Goal: Task Accomplishment & Management: Manage account settings

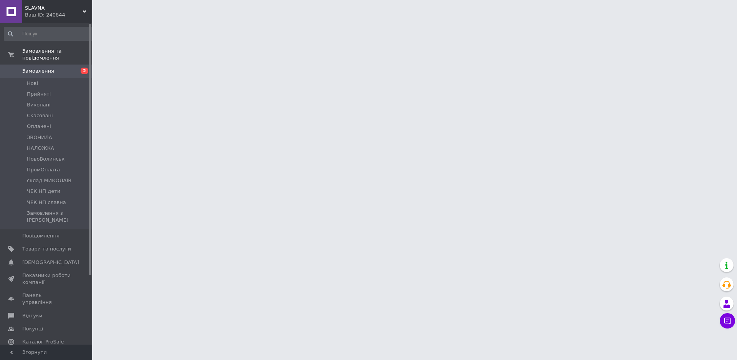
click at [49, 17] on div "Ваш ID: 240844" at bounding box center [58, 15] width 67 height 7
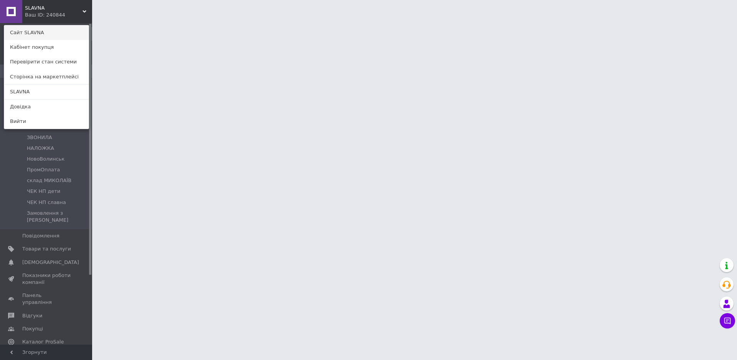
click at [46, 34] on link "Сайт SLAVNA" at bounding box center [46, 32] width 84 height 15
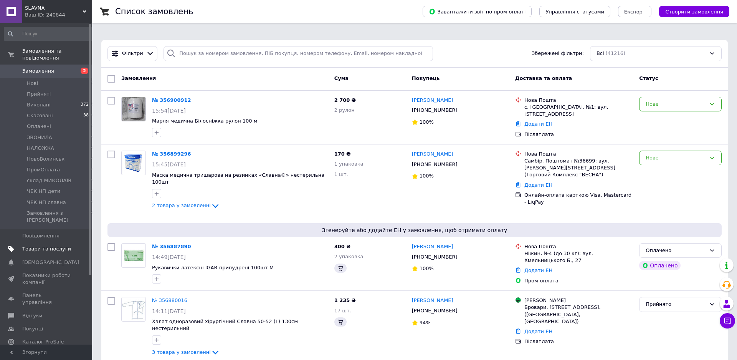
click at [34, 245] on span "Товари та послуги" at bounding box center [46, 248] width 49 height 7
click at [34, 292] on span "Панель управління" at bounding box center [46, 299] width 49 height 14
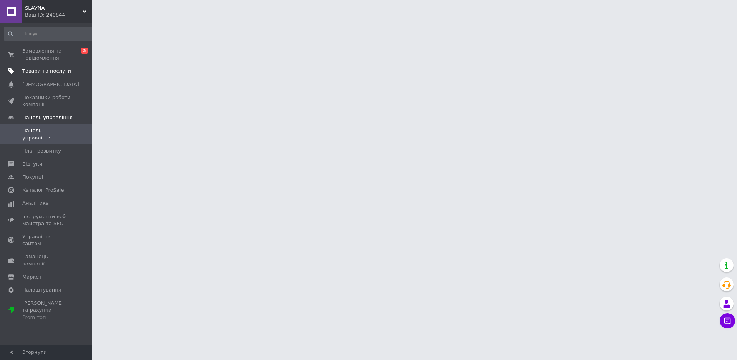
click at [54, 71] on span "Товари та послуги" at bounding box center [46, 71] width 49 height 7
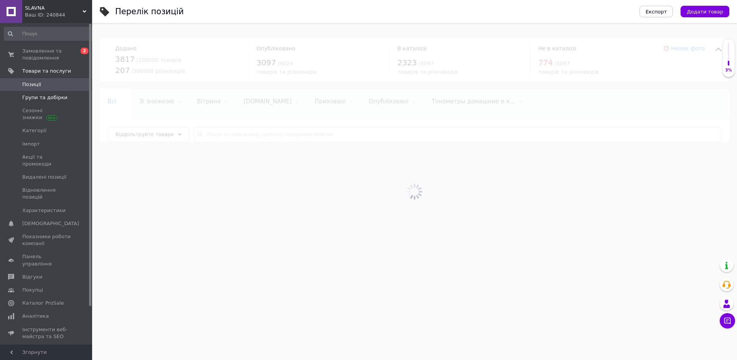
click at [54, 99] on span "Групи та добірки" at bounding box center [44, 97] width 45 height 7
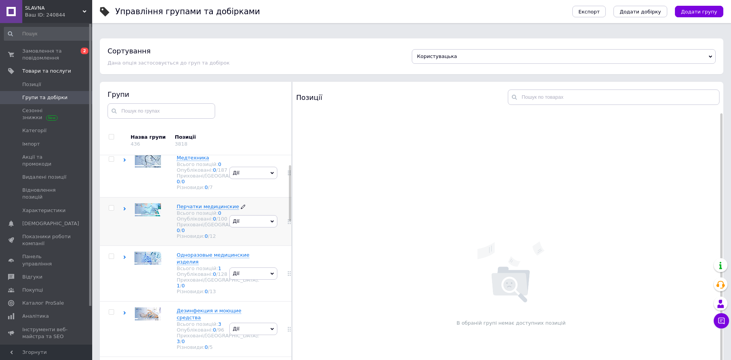
scroll to position [78, 0]
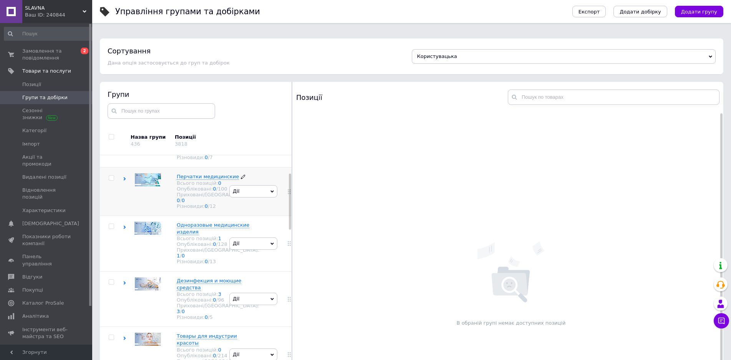
click at [182, 179] on span "Перчатки медицинские" at bounding box center [208, 177] width 62 height 6
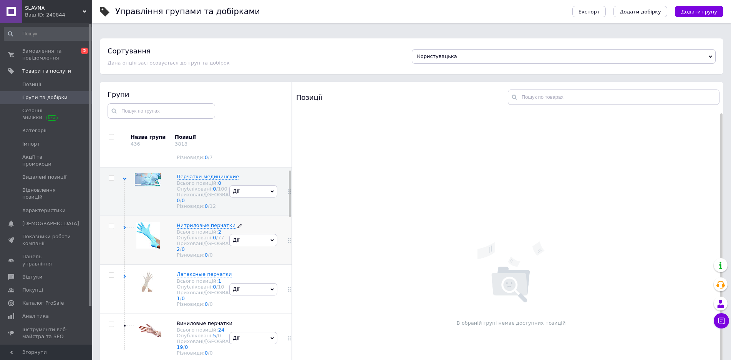
click at [177, 228] on span "Нитриловые перчатки" at bounding box center [206, 225] width 59 height 6
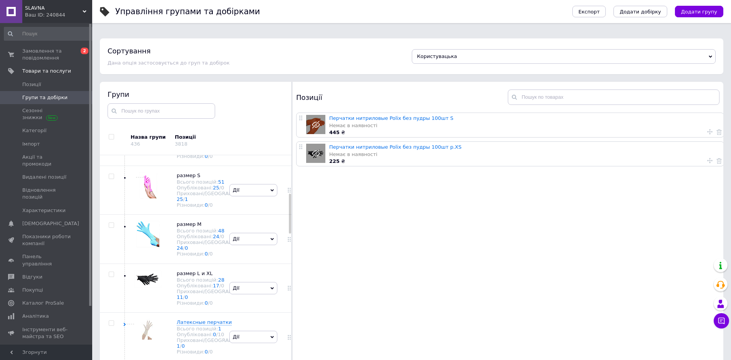
scroll to position [235, 0]
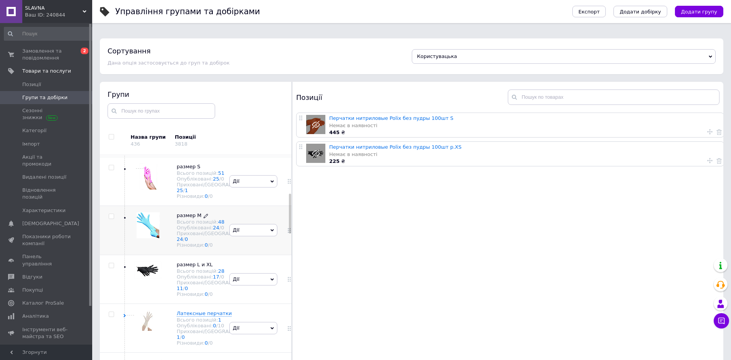
click at [177, 218] on span "размер M" at bounding box center [189, 215] width 25 height 6
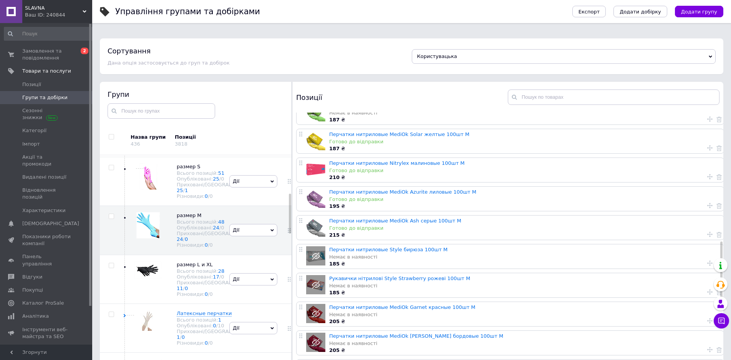
scroll to position [666, 0]
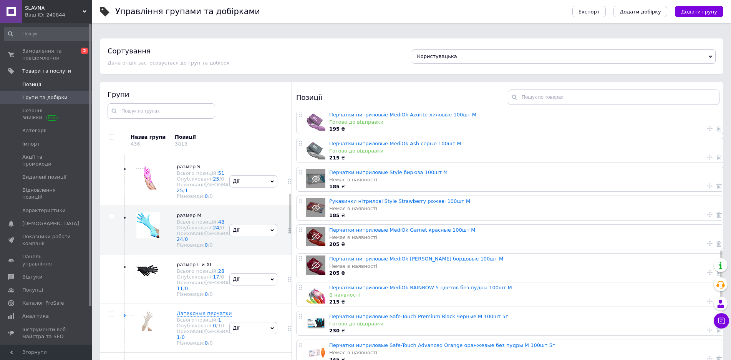
click at [31, 86] on span "Позиції" at bounding box center [31, 84] width 19 height 7
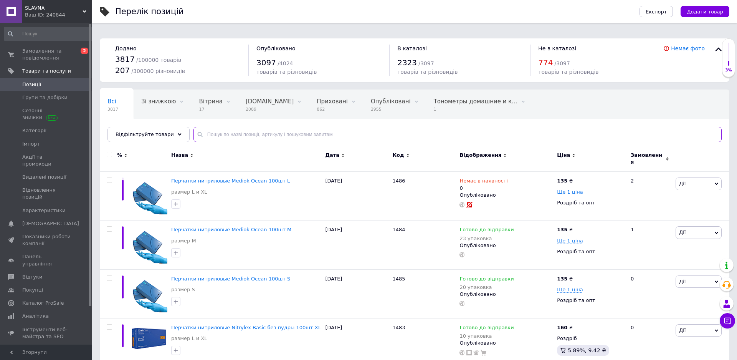
click at [331, 127] on input "text" at bounding box center [458, 134] width 528 height 15
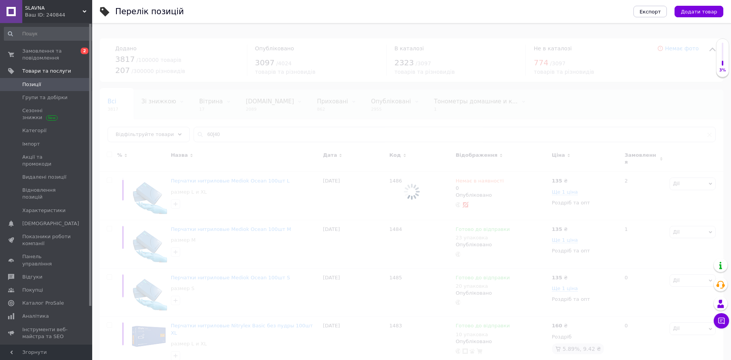
click at [206, 127] on div at bounding box center [411, 191] width 639 height 337
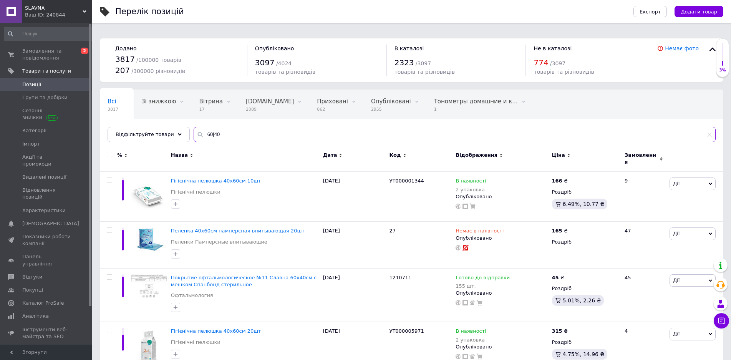
click at [204, 127] on input "60[40" at bounding box center [455, 134] width 522 height 15
type input "60х40"
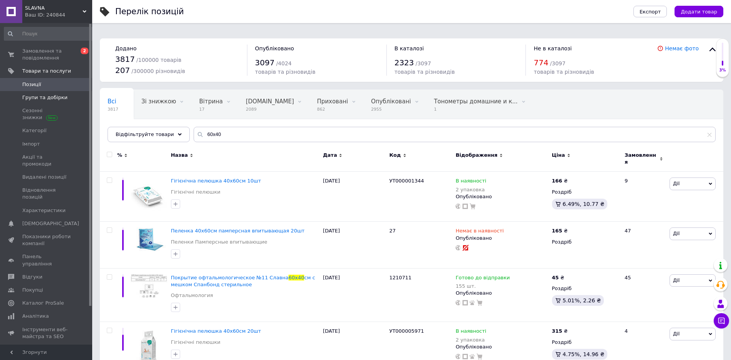
click at [35, 96] on span "Групи та добірки" at bounding box center [44, 97] width 45 height 7
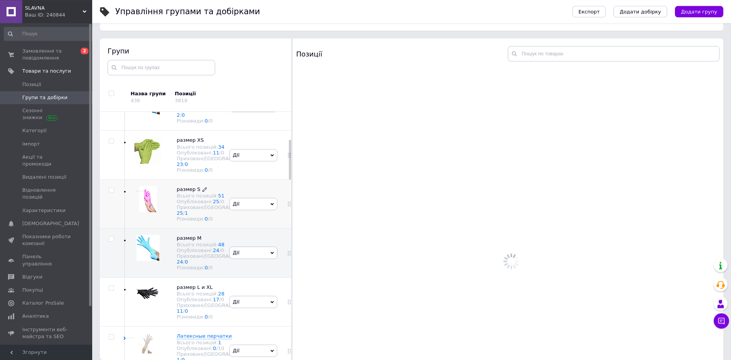
scroll to position [170, 0]
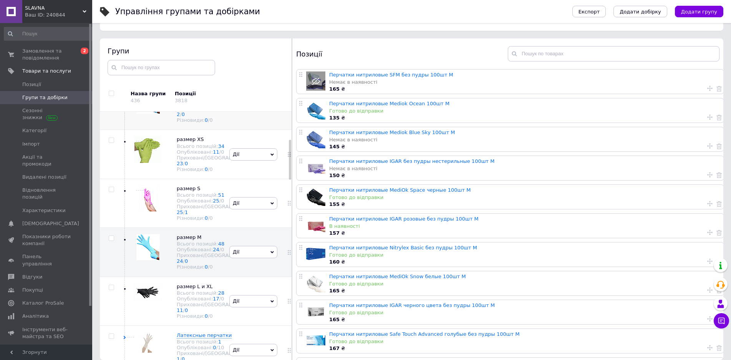
click at [125, 94] on use at bounding box center [124, 93] width 3 height 2
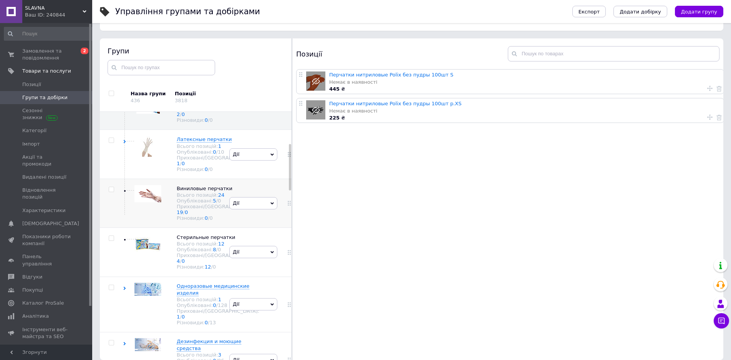
click at [240, 209] on span "Дії" at bounding box center [253, 203] width 48 height 12
click at [240, 248] on li "Редагувати групу" at bounding box center [253, 239] width 47 height 18
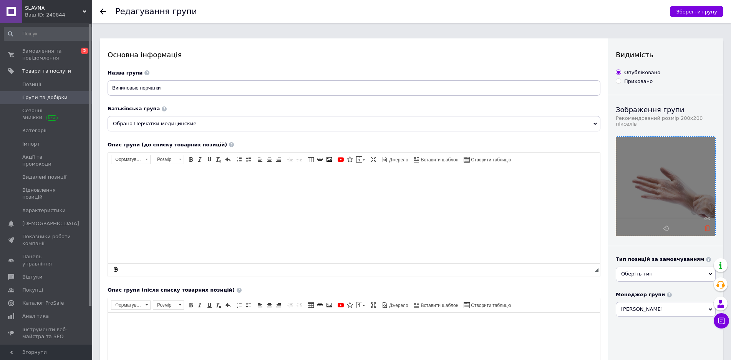
click at [706, 225] on icon at bounding box center [707, 228] width 6 height 6
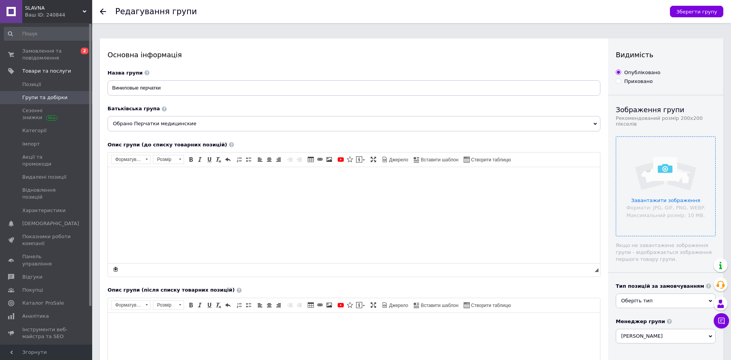
click at [692, 192] on input "file" at bounding box center [665, 186] width 99 height 99
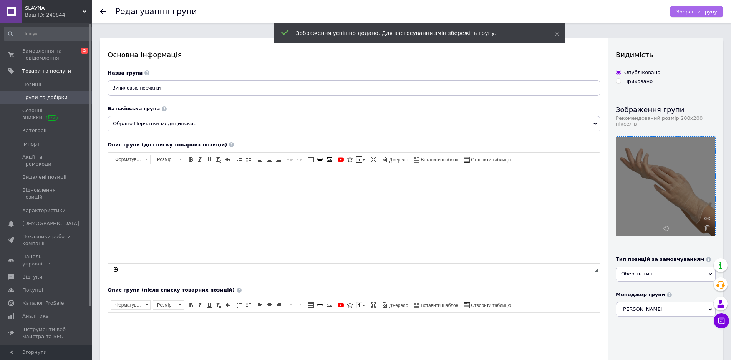
click at [697, 12] on span "Зберегти групу" at bounding box center [696, 12] width 41 height 6
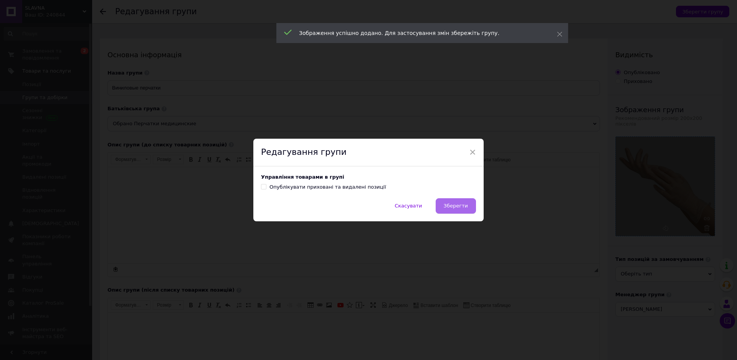
click at [448, 208] on span "Зберегти" at bounding box center [456, 206] width 24 height 6
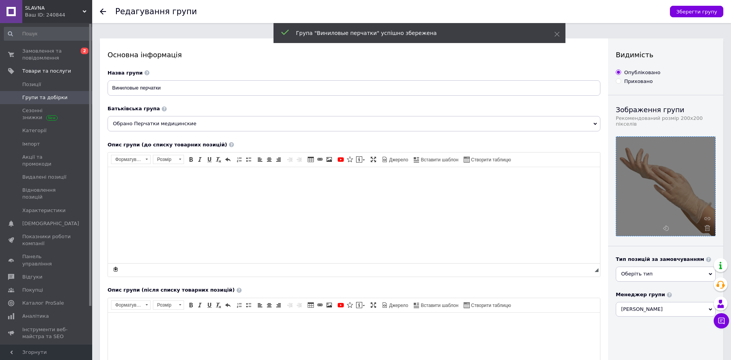
click at [27, 95] on span "Групи та добірки" at bounding box center [44, 97] width 45 height 7
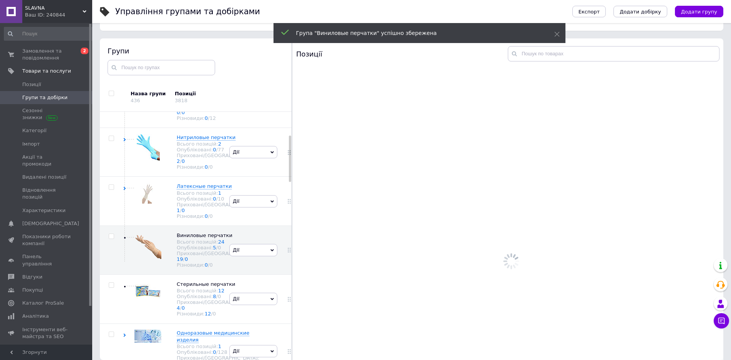
scroll to position [124, 0]
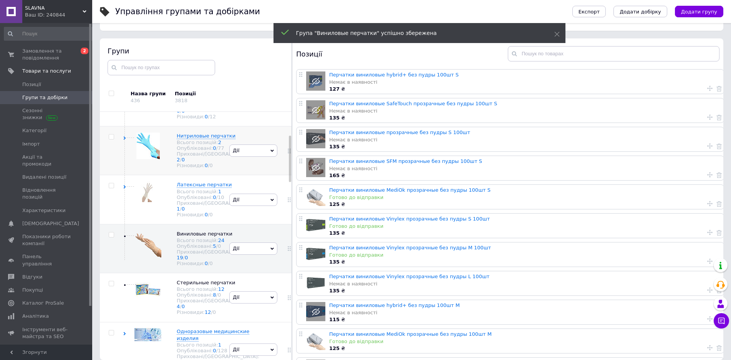
click at [247, 157] on span "Дії" at bounding box center [253, 150] width 48 height 12
click at [245, 195] on li "Редагувати групу" at bounding box center [253, 187] width 47 height 18
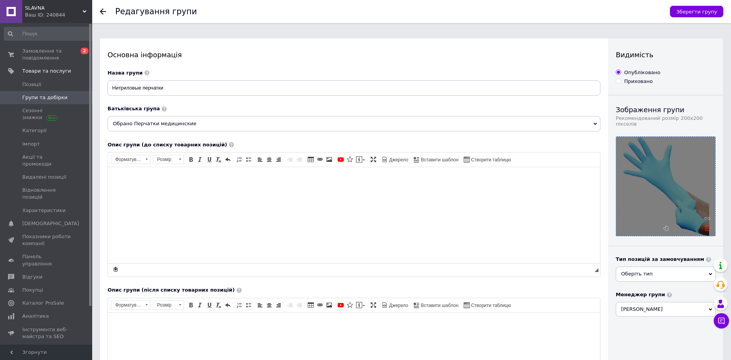
click at [710, 225] on icon at bounding box center [707, 228] width 6 height 6
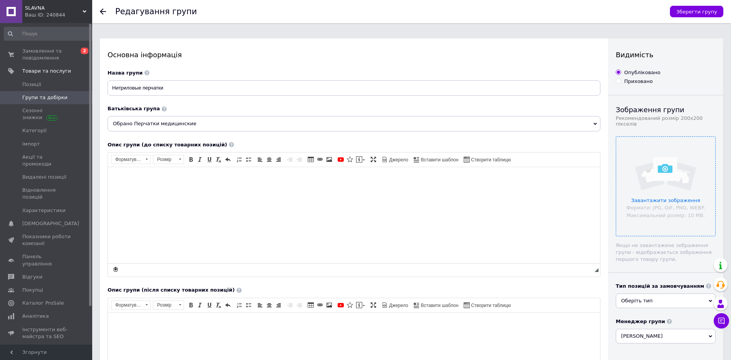
click at [681, 179] on input "file" at bounding box center [665, 186] width 99 height 99
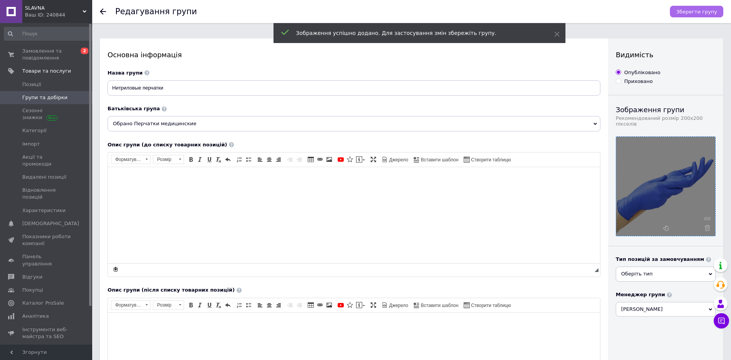
click at [702, 15] on span "Зберегти групу" at bounding box center [696, 12] width 41 height 6
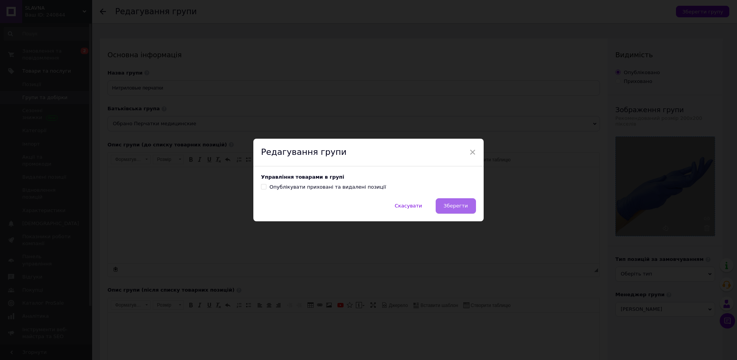
click at [459, 203] on button "Зберегти" at bounding box center [456, 205] width 40 height 15
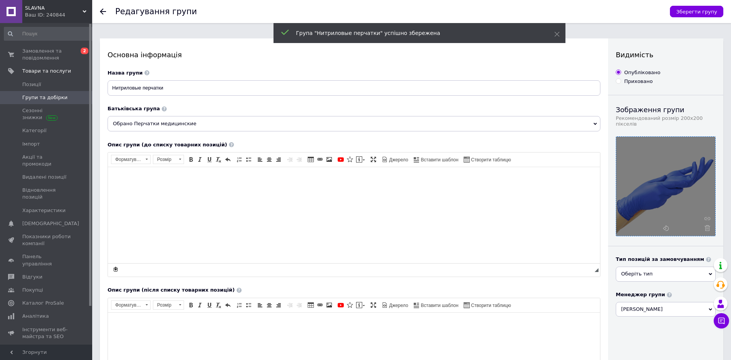
click at [60, 98] on span "Групи та добірки" at bounding box center [44, 97] width 45 height 7
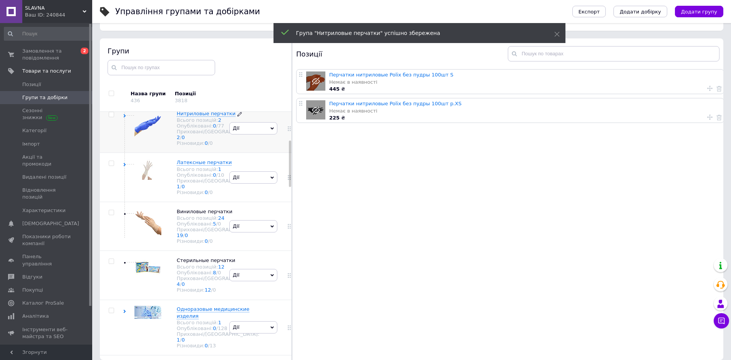
scroll to position [151, 0]
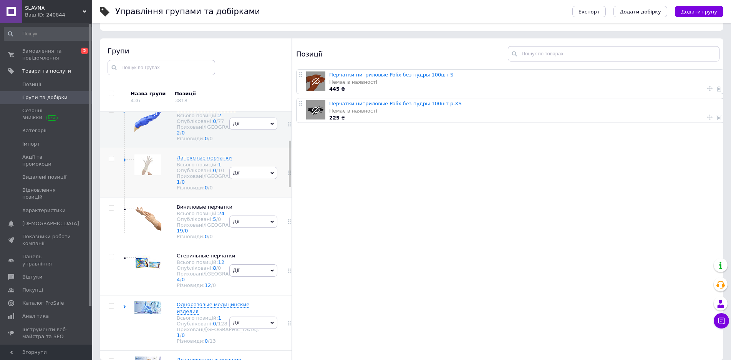
click at [233, 175] on span "Дії" at bounding box center [236, 173] width 7 height 6
click at [245, 217] on li "Редагувати групу" at bounding box center [253, 209] width 47 height 18
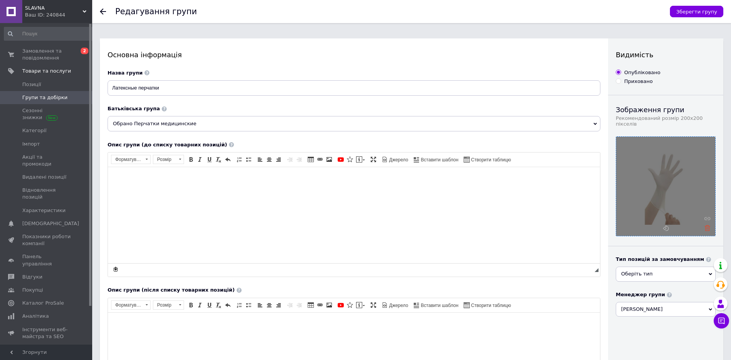
click at [708, 225] on icon at bounding box center [707, 228] width 6 height 6
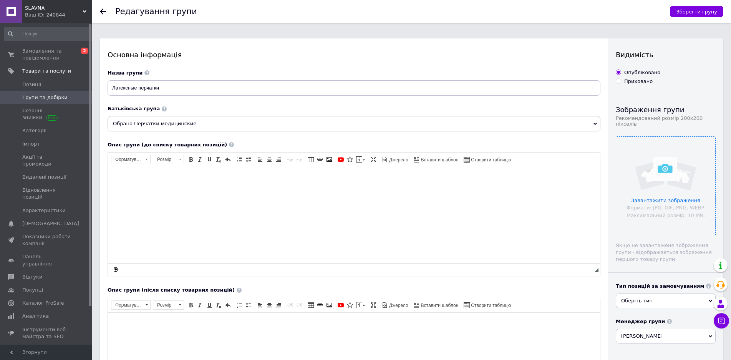
click at [684, 189] on input "file" at bounding box center [665, 186] width 99 height 99
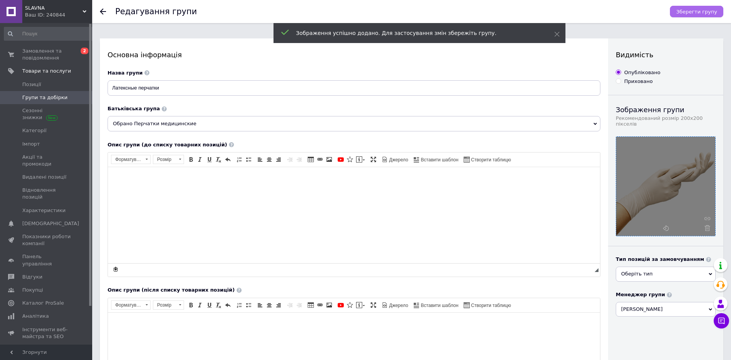
click at [717, 9] on span "Зберегти групу" at bounding box center [696, 12] width 41 height 6
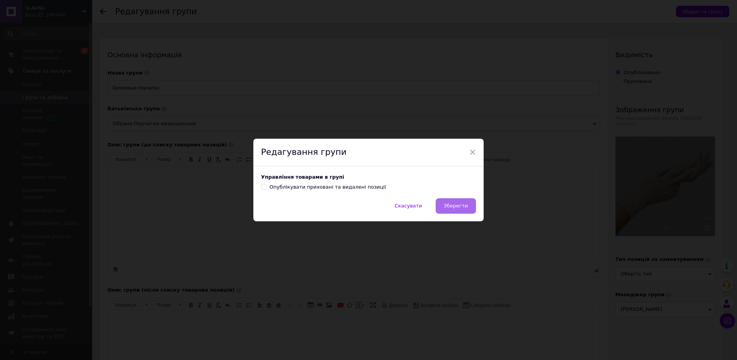
click at [461, 207] on span "Зберегти" at bounding box center [456, 206] width 24 height 6
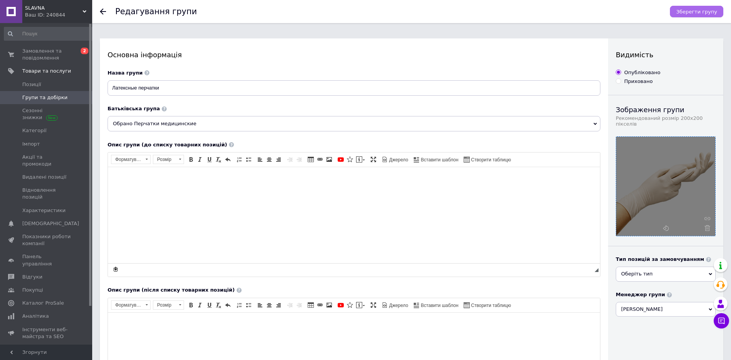
click at [687, 10] on span "Зберегти групу" at bounding box center [696, 12] width 41 height 6
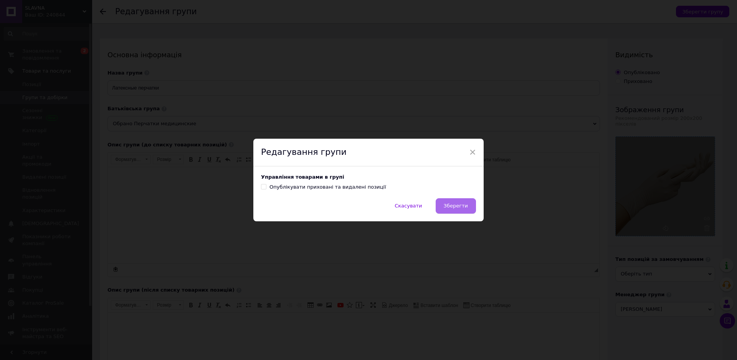
click at [447, 203] on button "Зберегти" at bounding box center [456, 205] width 40 height 15
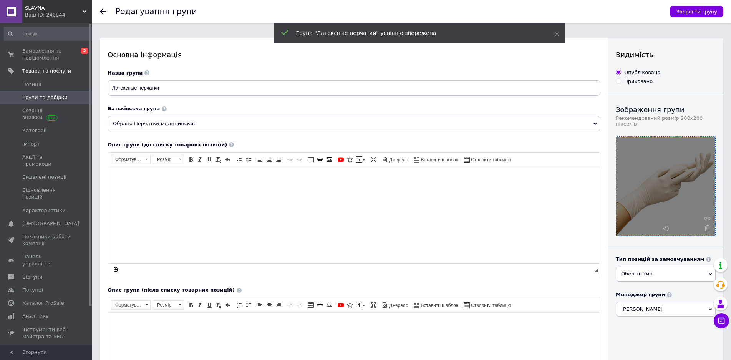
click at [33, 98] on span "Групи та добірки" at bounding box center [44, 97] width 45 height 7
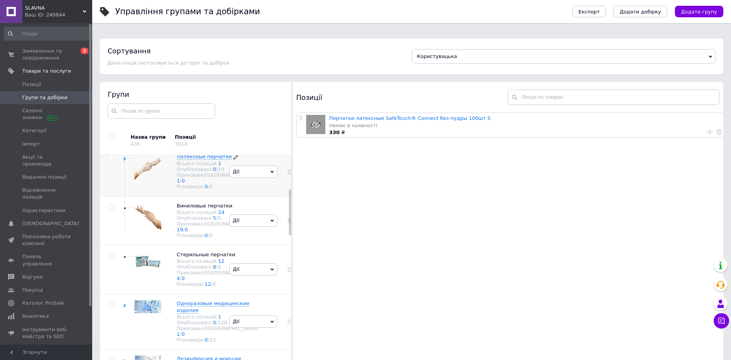
scroll to position [118, 0]
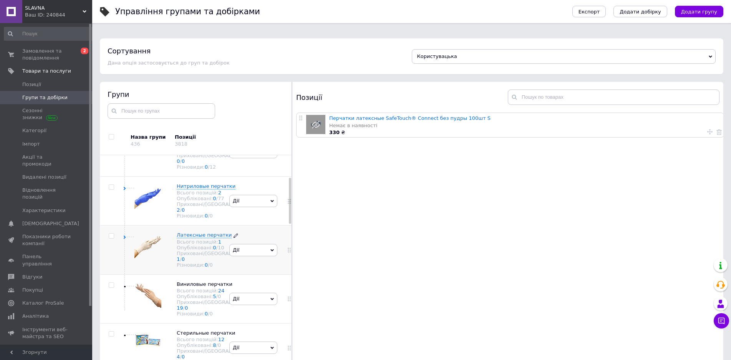
click at [185, 189] on span "Нитриловые перчатки" at bounding box center [206, 186] width 59 height 6
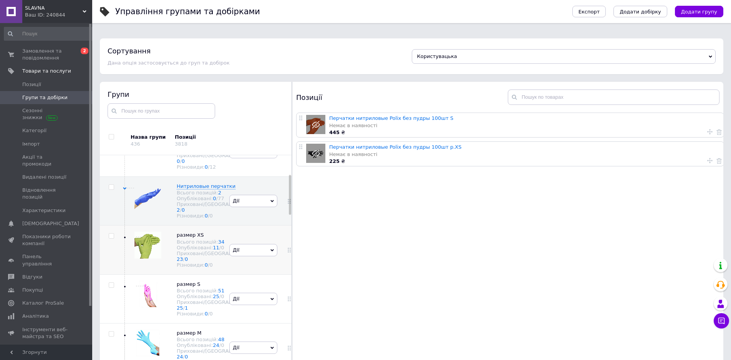
click at [246, 256] on span "Дії" at bounding box center [253, 250] width 48 height 12
click at [242, 295] on li "Редагувати групу" at bounding box center [253, 286] width 47 height 18
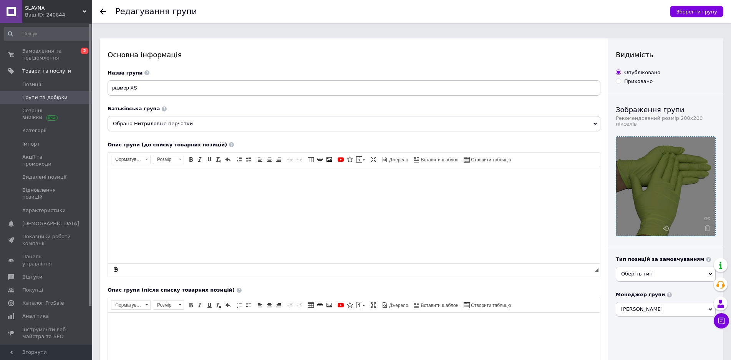
click at [709, 219] on div at bounding box center [665, 186] width 99 height 99
click at [705, 225] on icon at bounding box center [707, 228] width 6 height 6
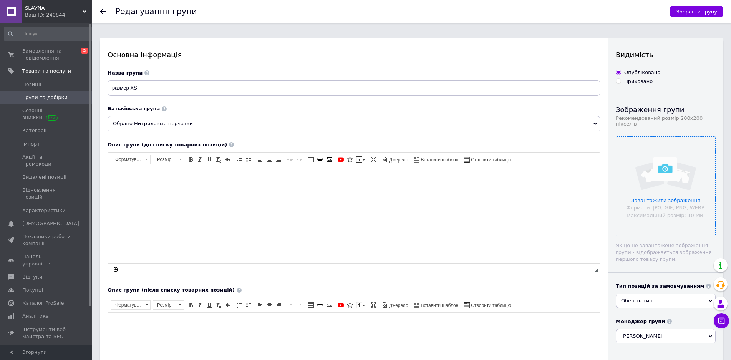
click at [668, 182] on input "file" at bounding box center [665, 186] width 99 height 99
click at [684, 192] on input "file" at bounding box center [665, 186] width 99 height 99
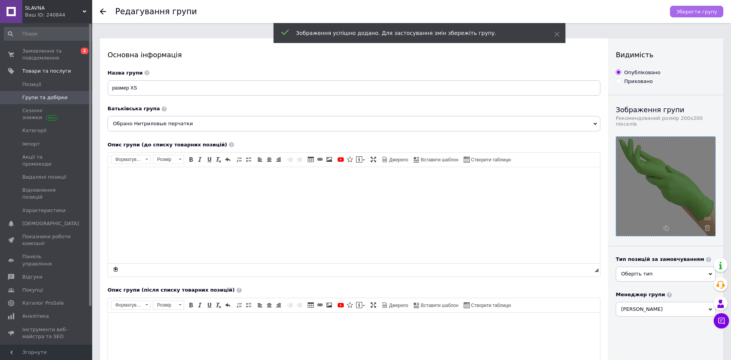
click at [702, 8] on button "Зберегти групу" at bounding box center [696, 12] width 53 height 12
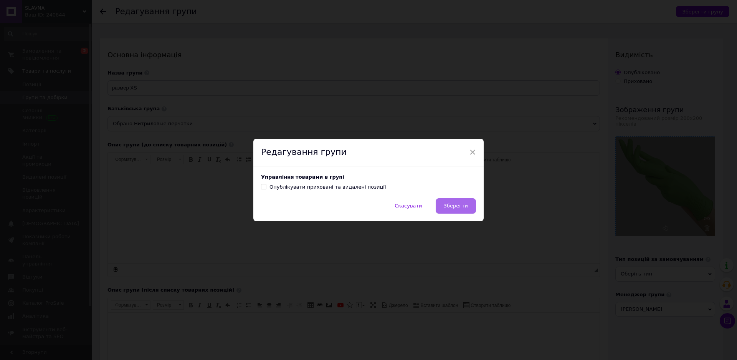
click at [463, 205] on span "Зберегти" at bounding box center [456, 206] width 24 height 6
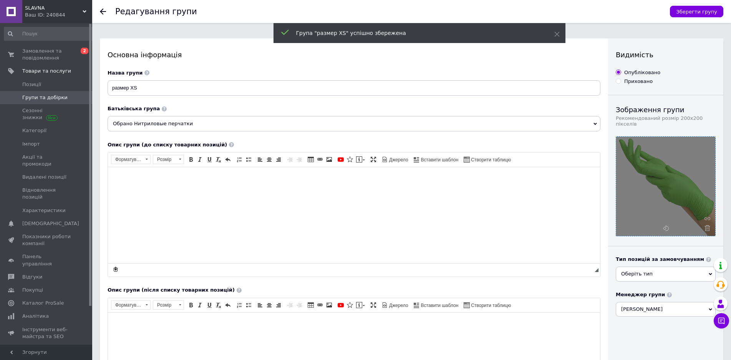
click at [53, 95] on span "Групи та добірки" at bounding box center [44, 97] width 45 height 7
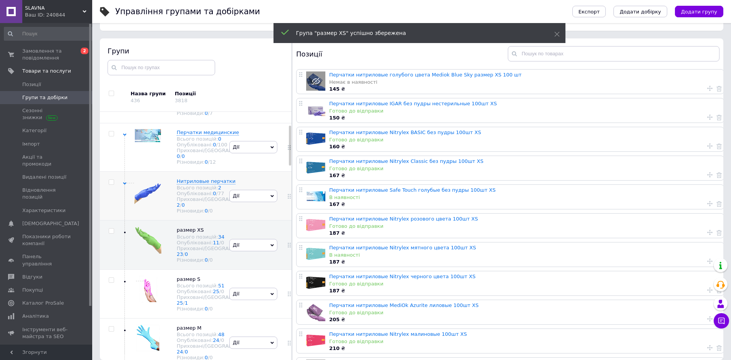
scroll to position [197, 0]
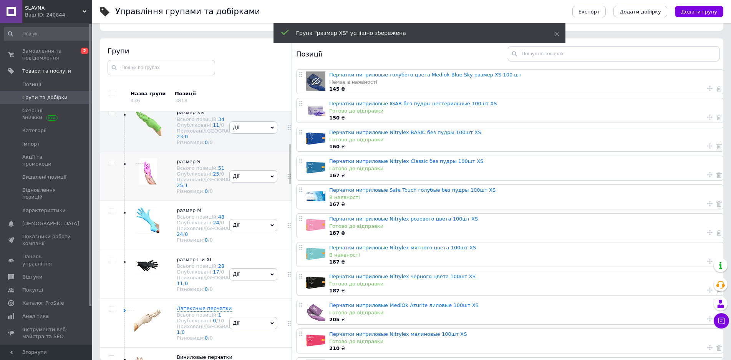
click at [233, 179] on span "Дії" at bounding box center [236, 176] width 7 height 6
click at [239, 221] on li "Редагувати групу" at bounding box center [253, 212] width 47 height 18
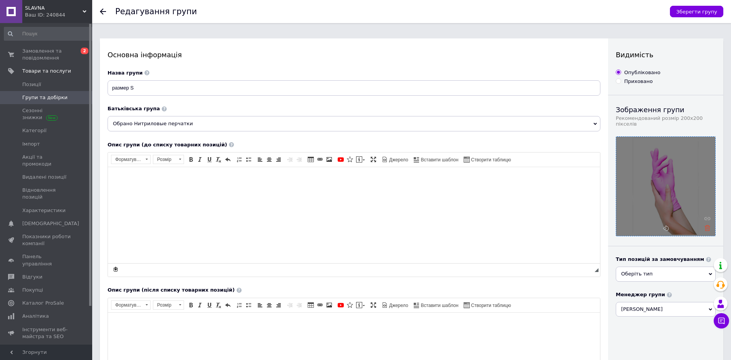
click at [707, 225] on icon at bounding box center [707, 228] width 6 height 6
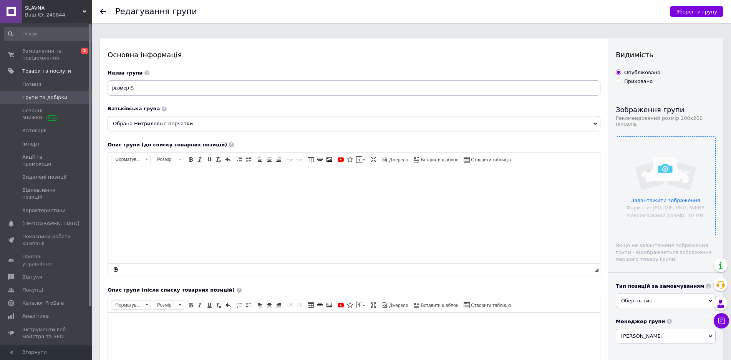
click at [682, 184] on input "file" at bounding box center [665, 186] width 99 height 99
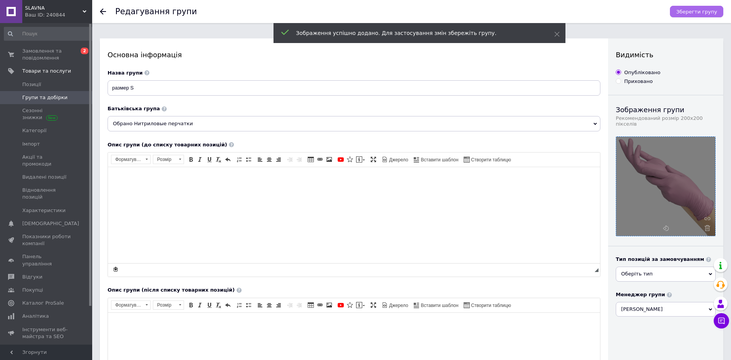
click at [701, 14] on span "Зберегти групу" at bounding box center [696, 12] width 41 height 6
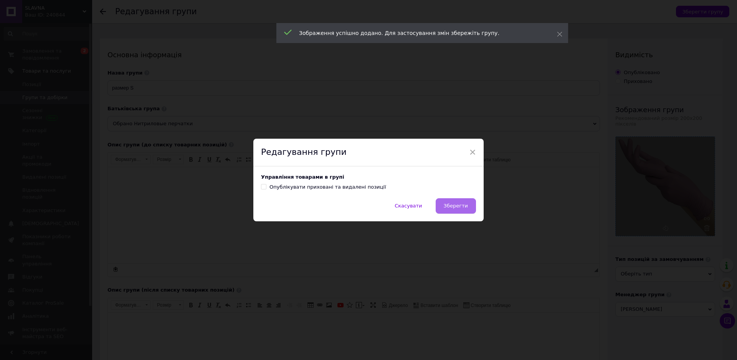
click at [452, 211] on button "Зберегти" at bounding box center [456, 205] width 40 height 15
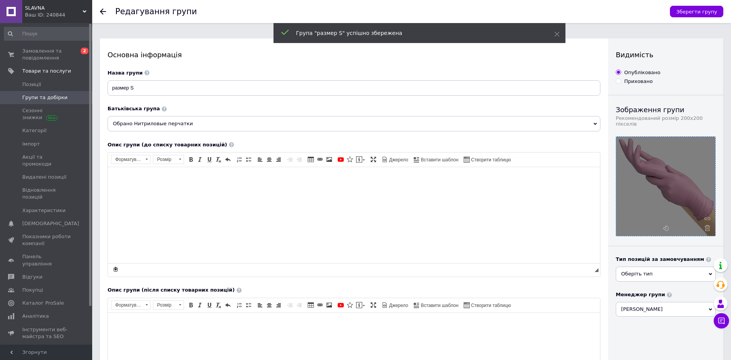
click at [31, 98] on span "Групи та добірки" at bounding box center [44, 97] width 45 height 7
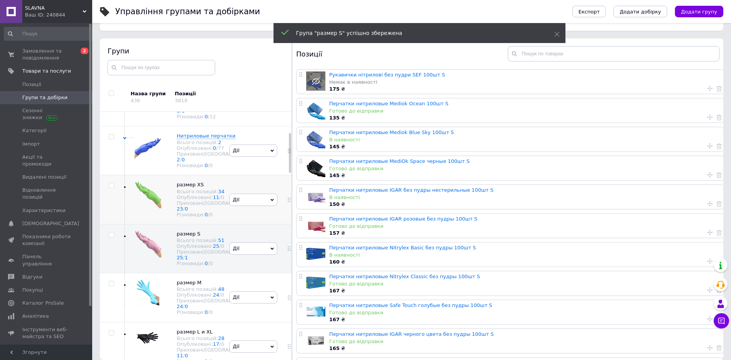
scroll to position [164, 0]
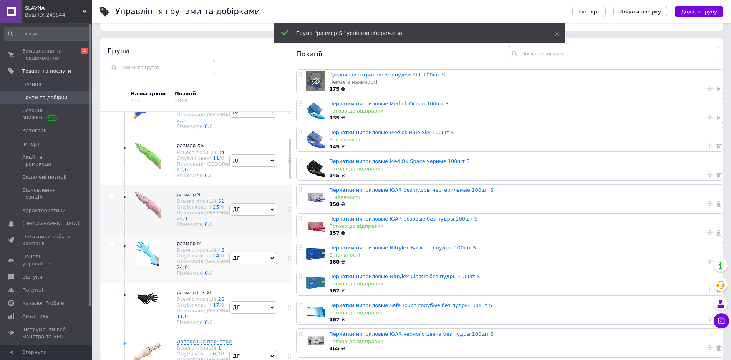
click at [243, 264] on span "Дії" at bounding box center [253, 258] width 48 height 12
click at [242, 303] on li "Редагувати групу" at bounding box center [253, 294] width 47 height 18
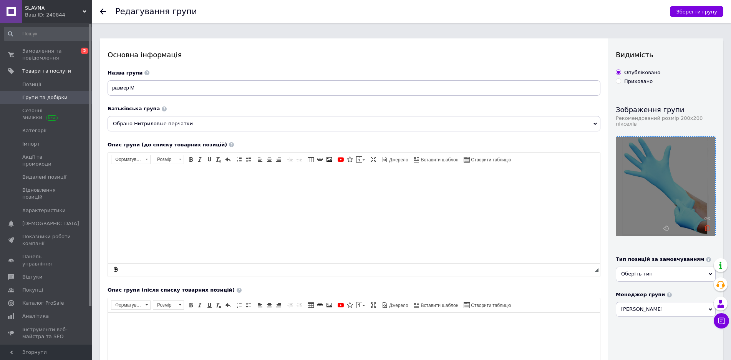
click at [705, 225] on icon at bounding box center [707, 228] width 6 height 6
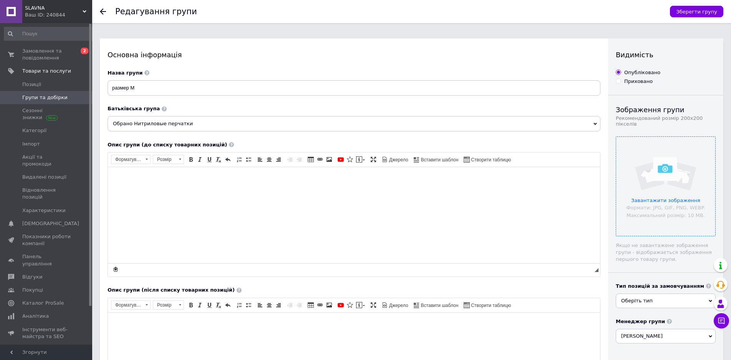
click at [680, 189] on input "file" at bounding box center [665, 186] width 99 height 99
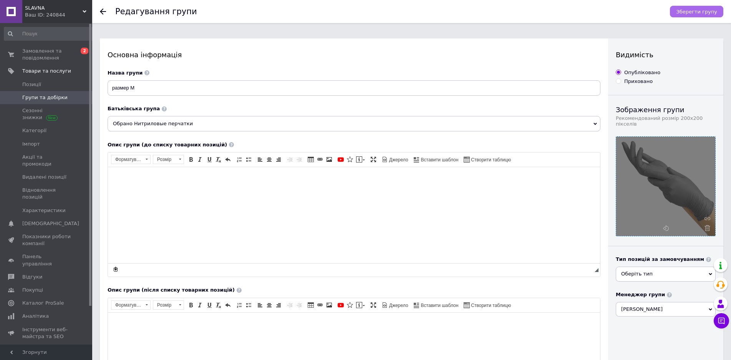
click at [699, 12] on span "Зберегти групу" at bounding box center [696, 12] width 41 height 6
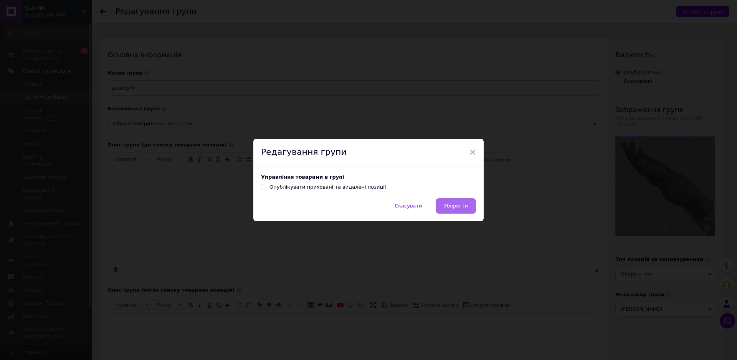
click at [464, 206] on span "Зберегти" at bounding box center [456, 206] width 24 height 6
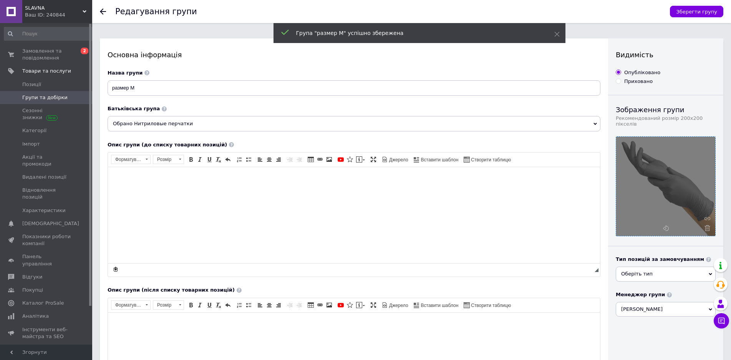
click at [46, 97] on span "Групи та добірки" at bounding box center [44, 97] width 45 height 7
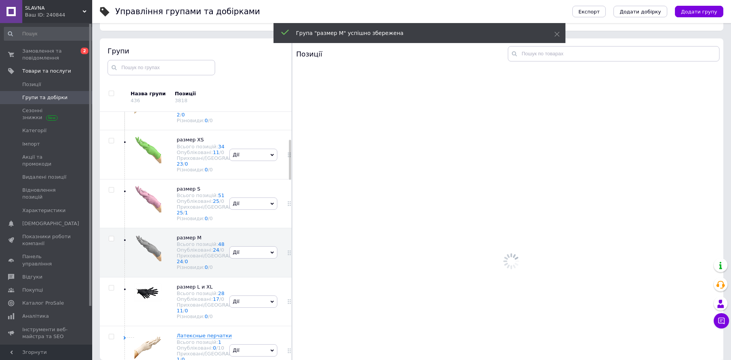
scroll to position [170, 0]
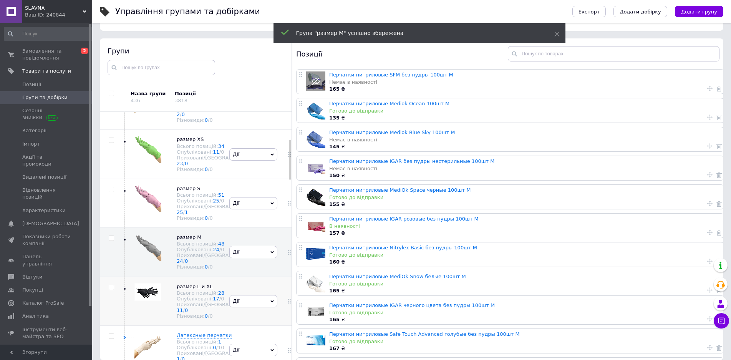
click at [245, 307] on span "Дії" at bounding box center [253, 301] width 48 height 12
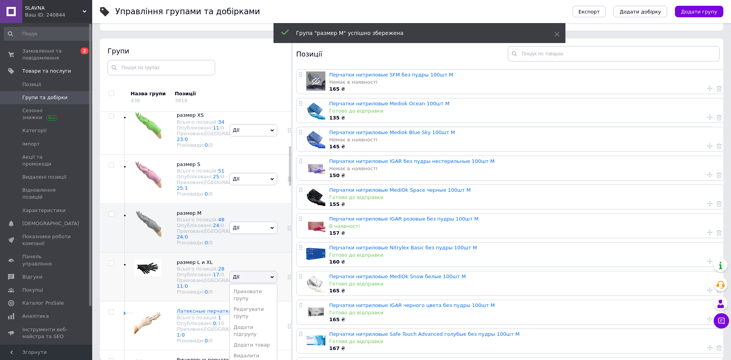
scroll to position [209, 0]
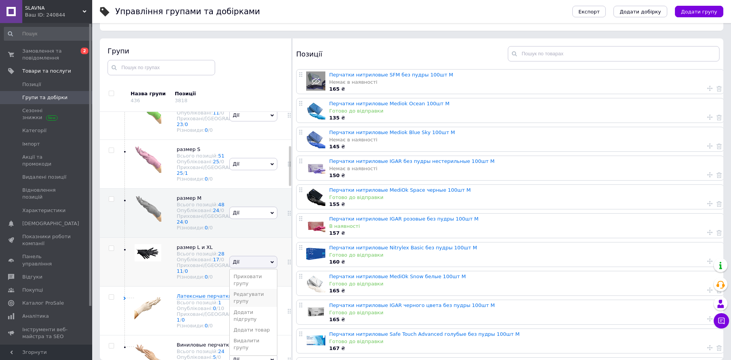
click at [243, 306] on li "Редагувати групу" at bounding box center [253, 298] width 47 height 18
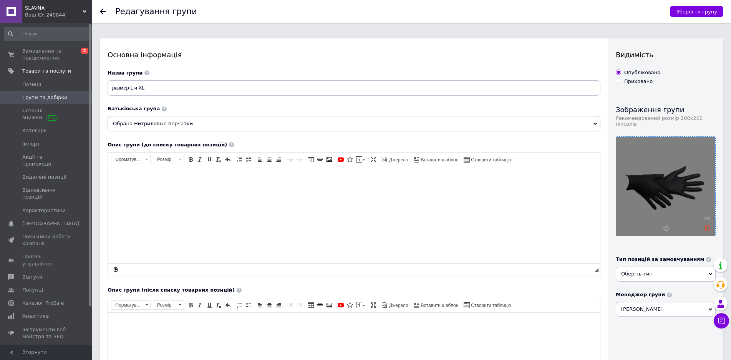
click at [705, 225] on icon at bounding box center [707, 228] width 6 height 6
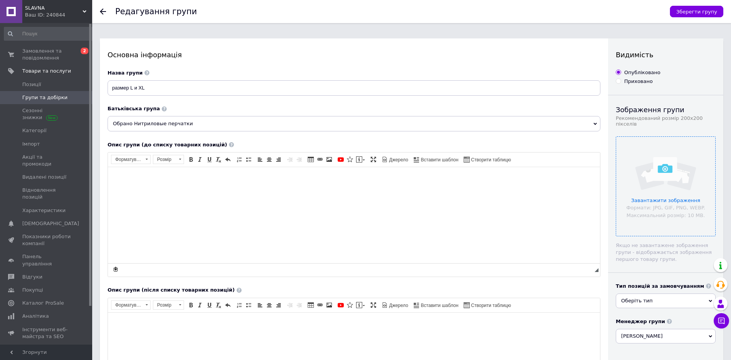
click at [680, 186] on input "file" at bounding box center [665, 186] width 99 height 99
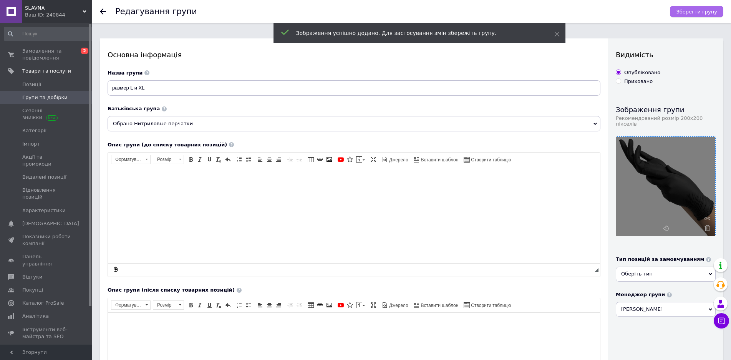
click at [715, 11] on span "Зберегти групу" at bounding box center [696, 12] width 41 height 6
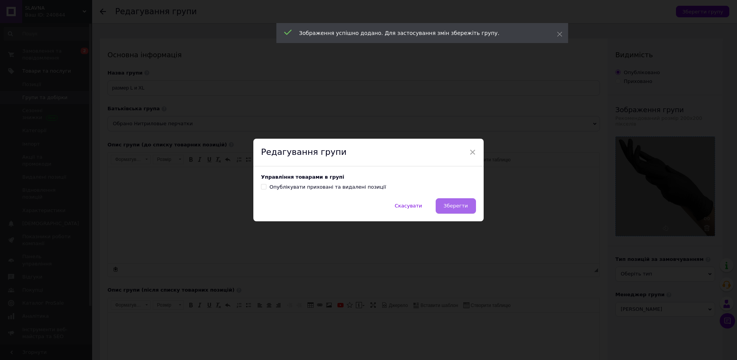
click at [457, 205] on span "Зберегти" at bounding box center [456, 206] width 24 height 6
